Goal: Information Seeking & Learning: Learn about a topic

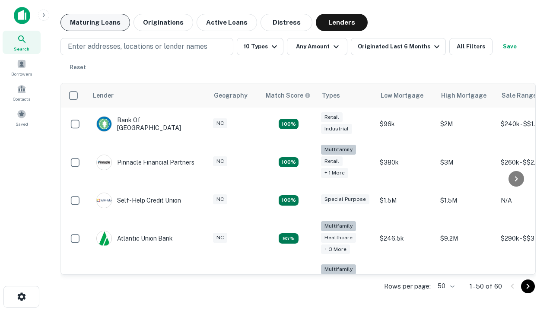
click at [95, 22] on button "Maturing Loans" at bounding box center [95, 22] width 70 height 17
